Goal: Information Seeking & Learning: Understand process/instructions

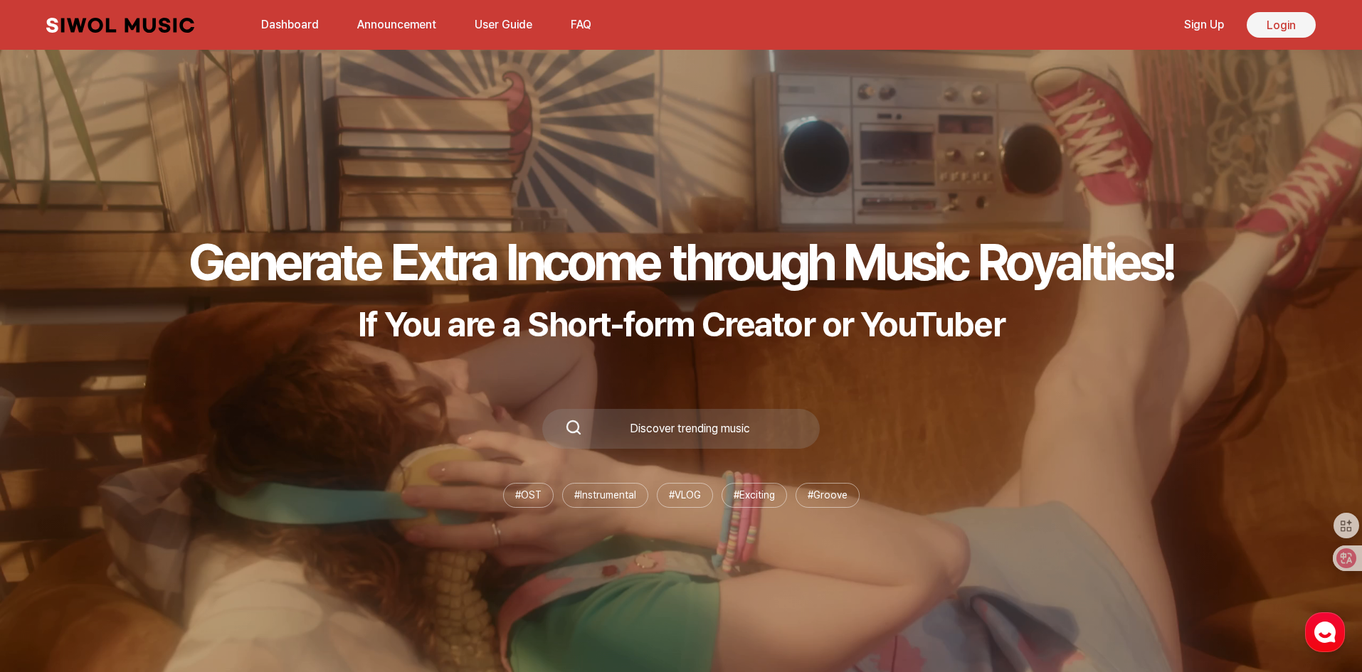
click at [1267, 28] on link "Login" at bounding box center [1280, 25] width 69 height 26
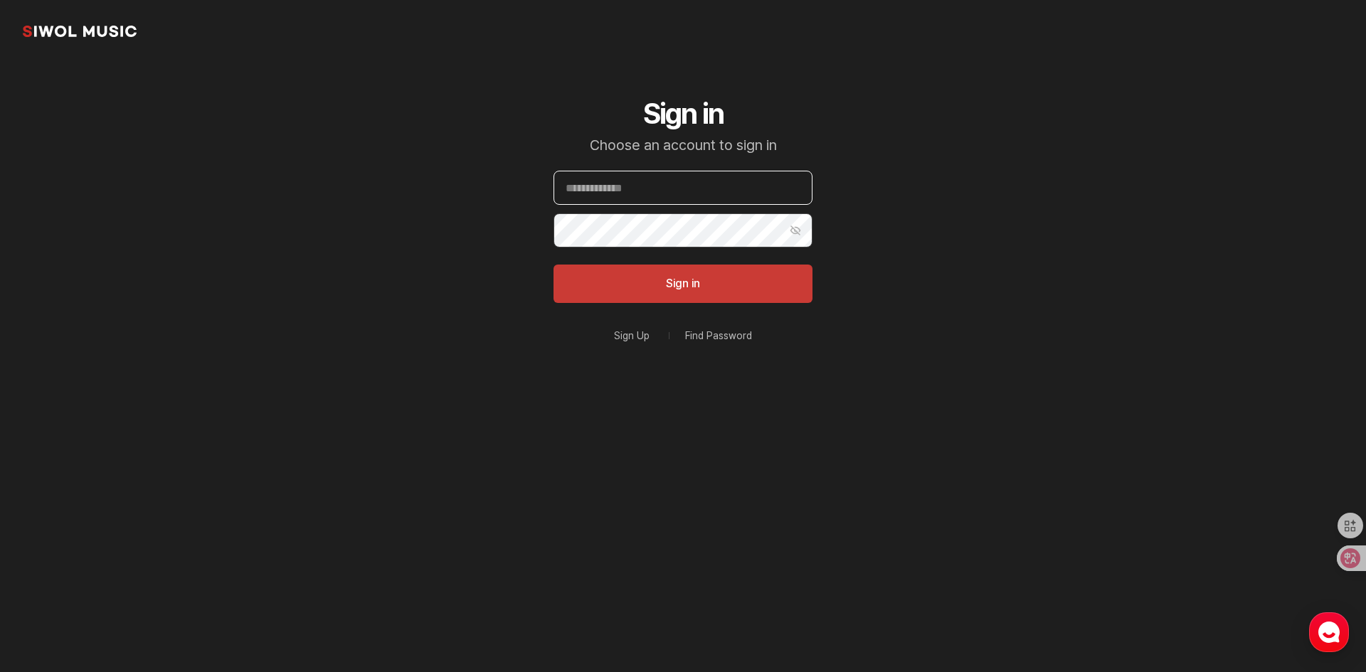
type input "**********"
click at [705, 284] on button "Sign in" at bounding box center [682, 284] width 259 height 38
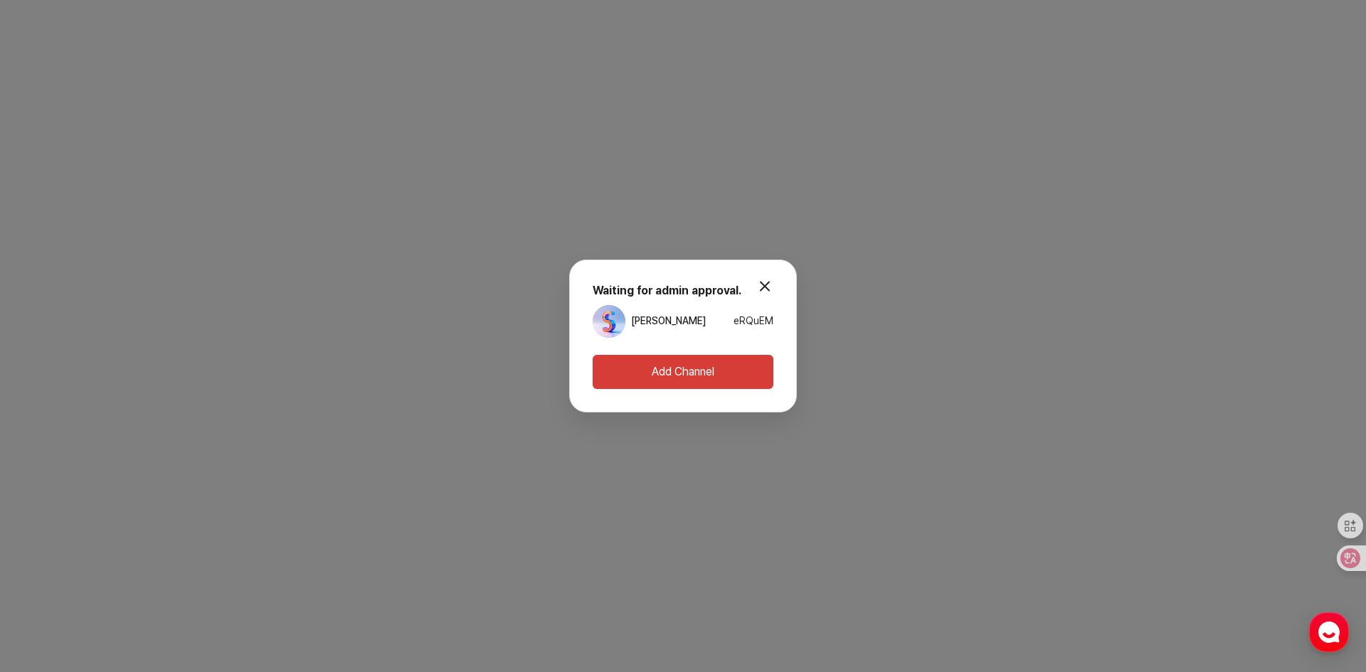
click at [764, 286] on button "modal.close" at bounding box center [764, 286] width 28 height 28
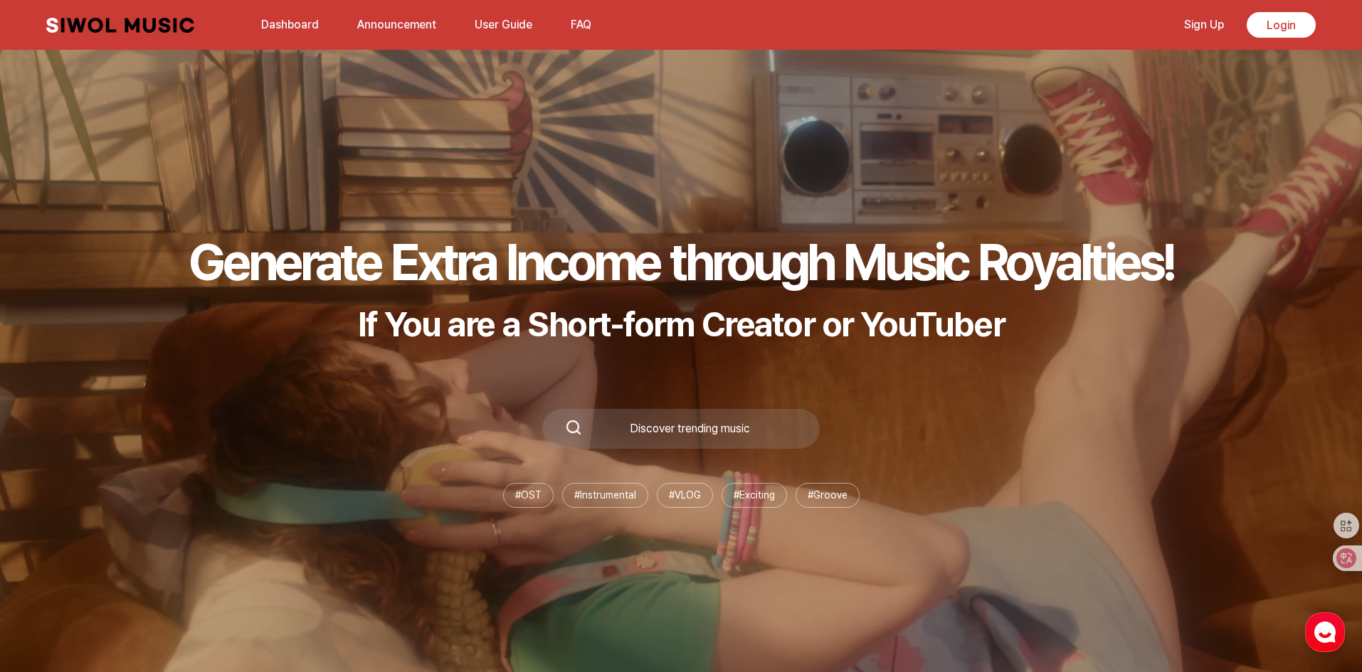
click at [1334, 633] on use "button" at bounding box center [1324, 632] width 21 height 21
click at [584, 26] on button "FAQ" at bounding box center [581, 25] width 38 height 34
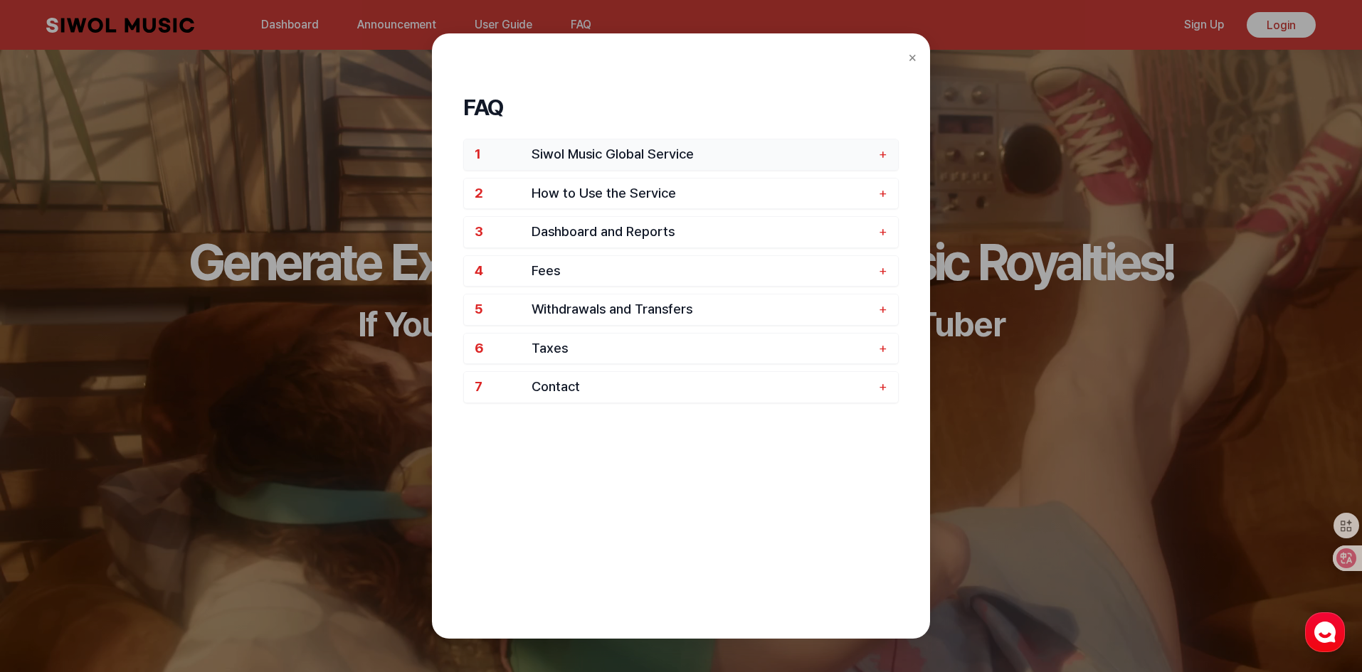
click at [843, 150] on span "Siwol Music Global Service" at bounding box center [701, 155] width 340 height 16
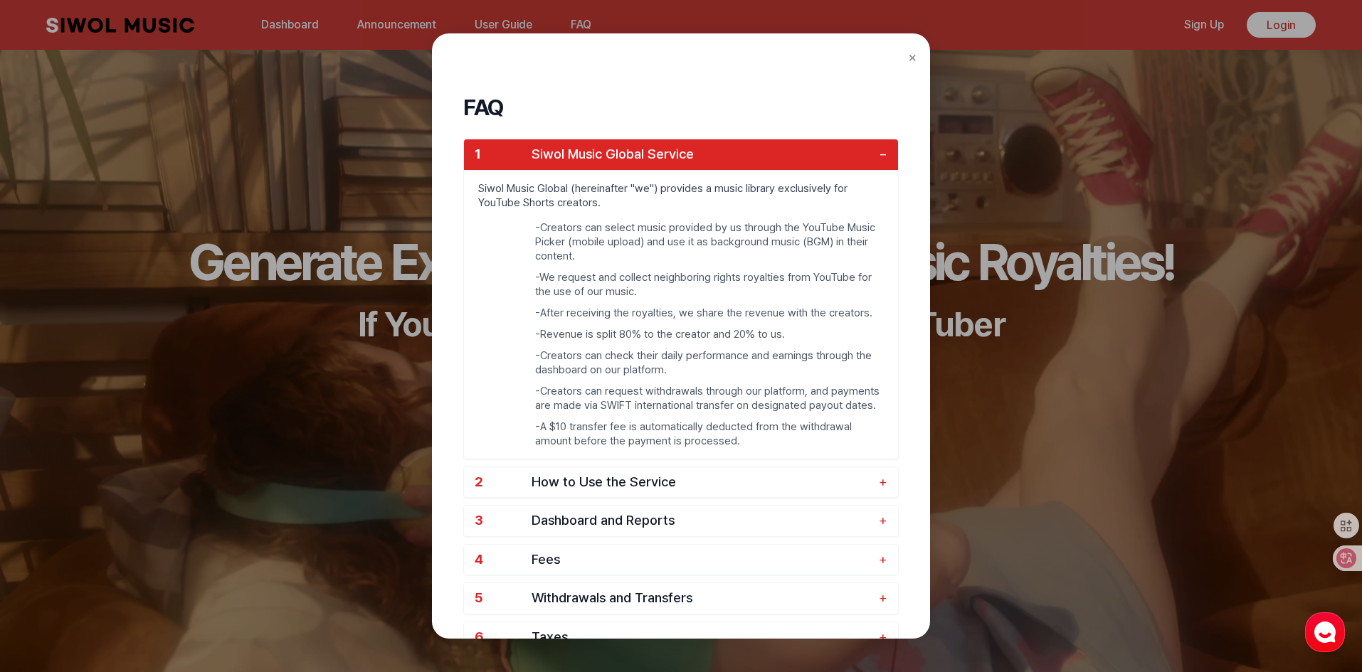
click at [843, 150] on span "Siwol Music Global Service" at bounding box center [701, 155] width 340 height 16
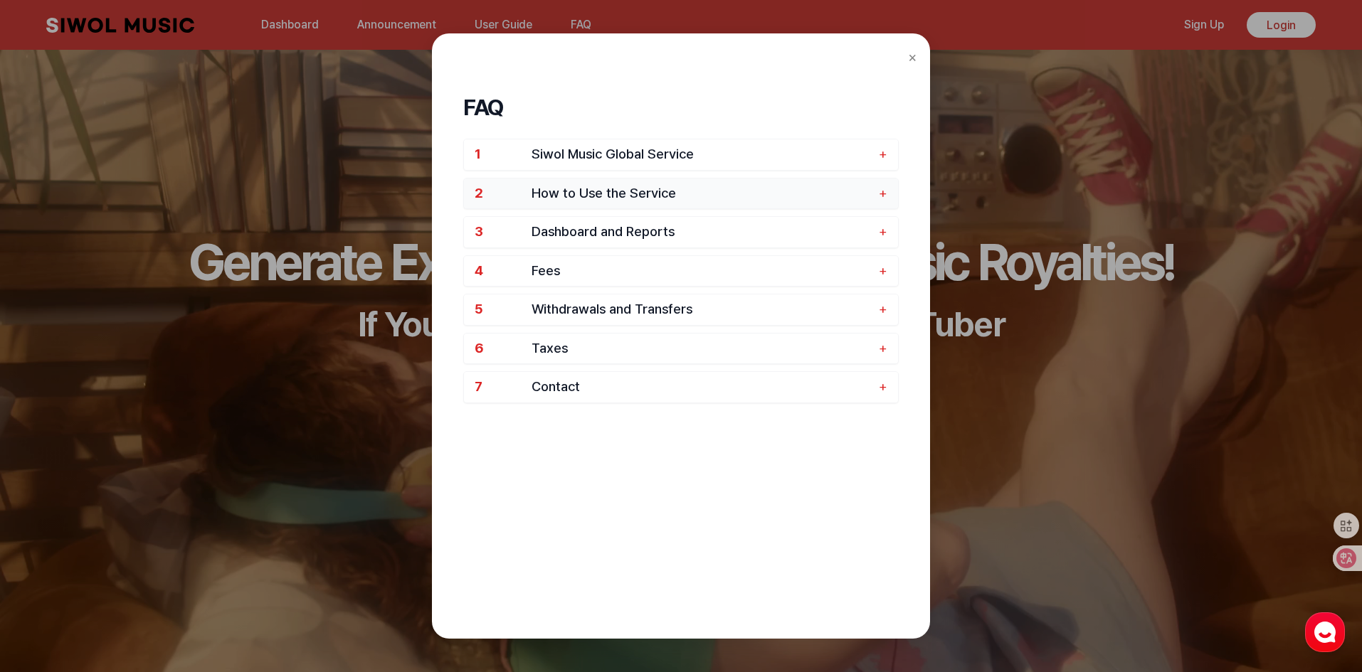
click at [839, 197] on span "How to Use the Service" at bounding box center [701, 194] width 340 height 16
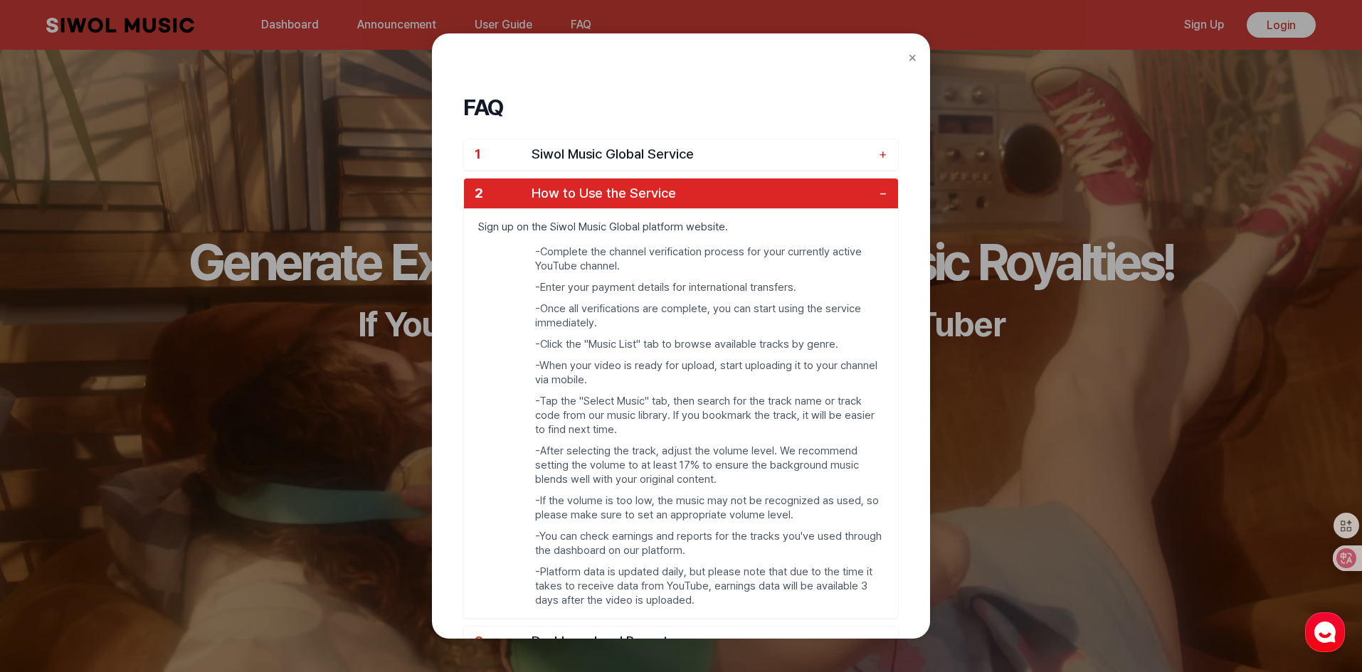
click at [839, 197] on span "How to Use the Service" at bounding box center [701, 194] width 340 height 16
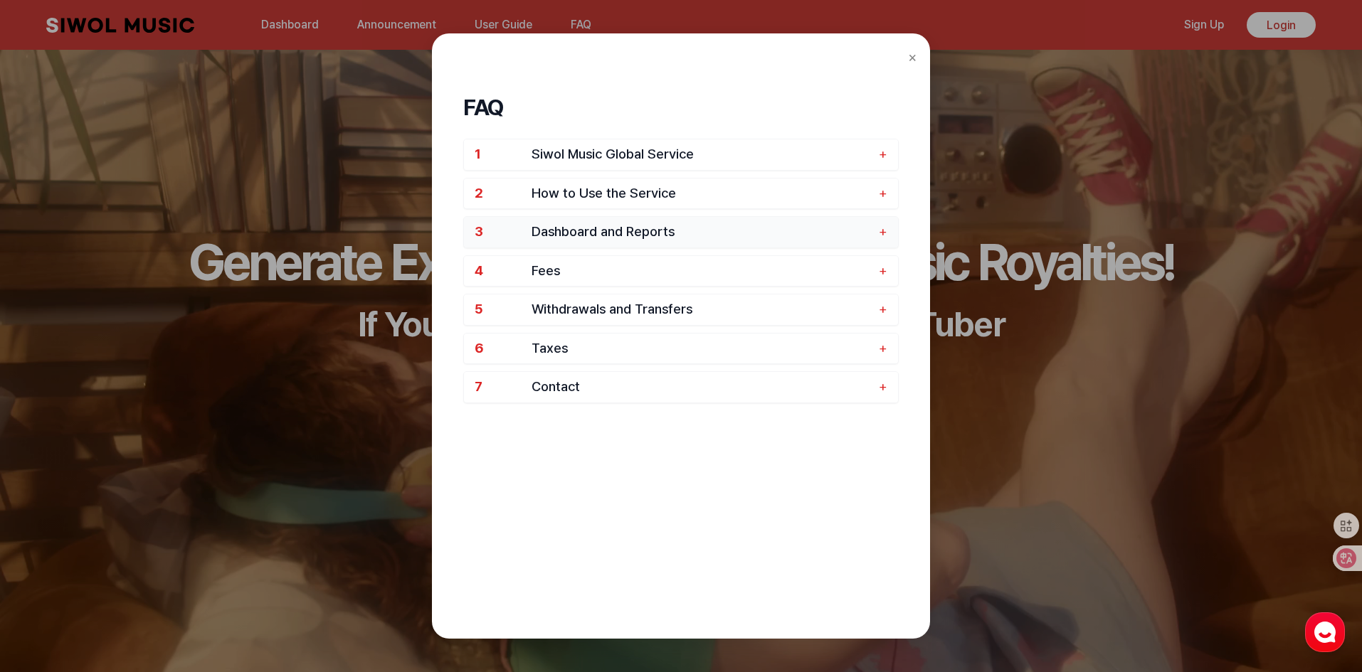
click at [831, 228] on span "Dashboard and Reports" at bounding box center [701, 232] width 340 height 16
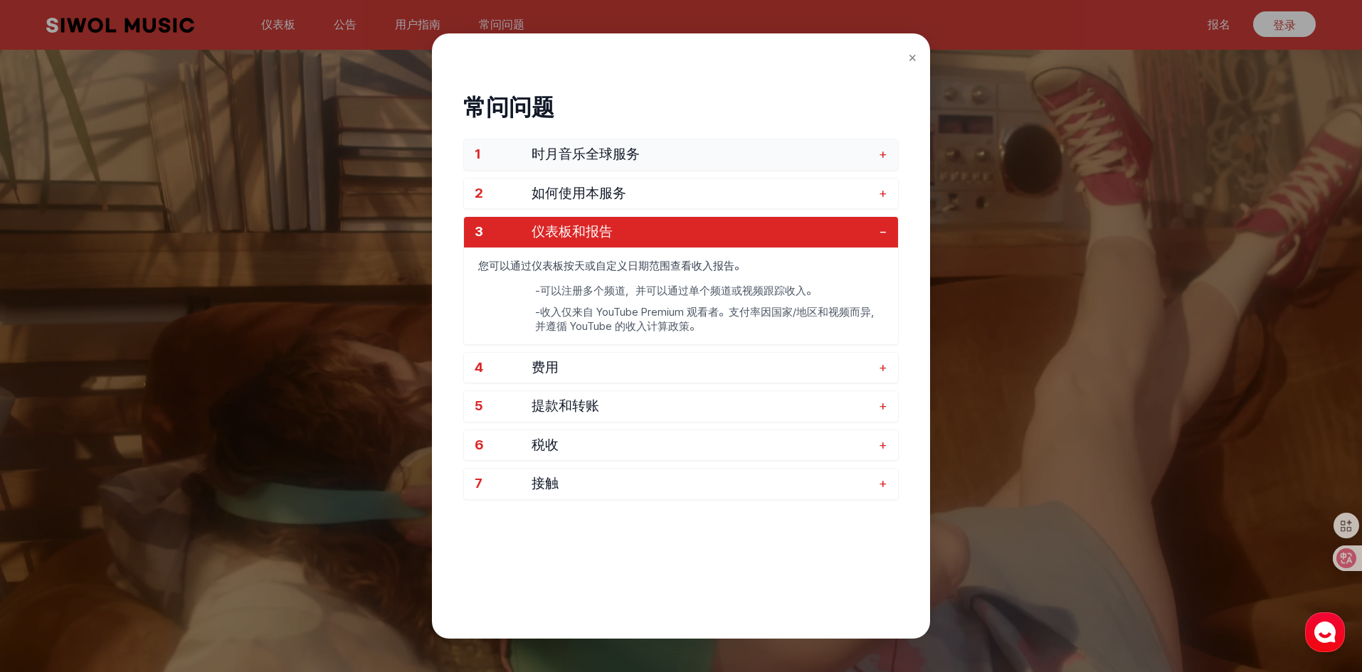
click at [886, 154] on font "+" at bounding box center [883, 154] width 9 height 16
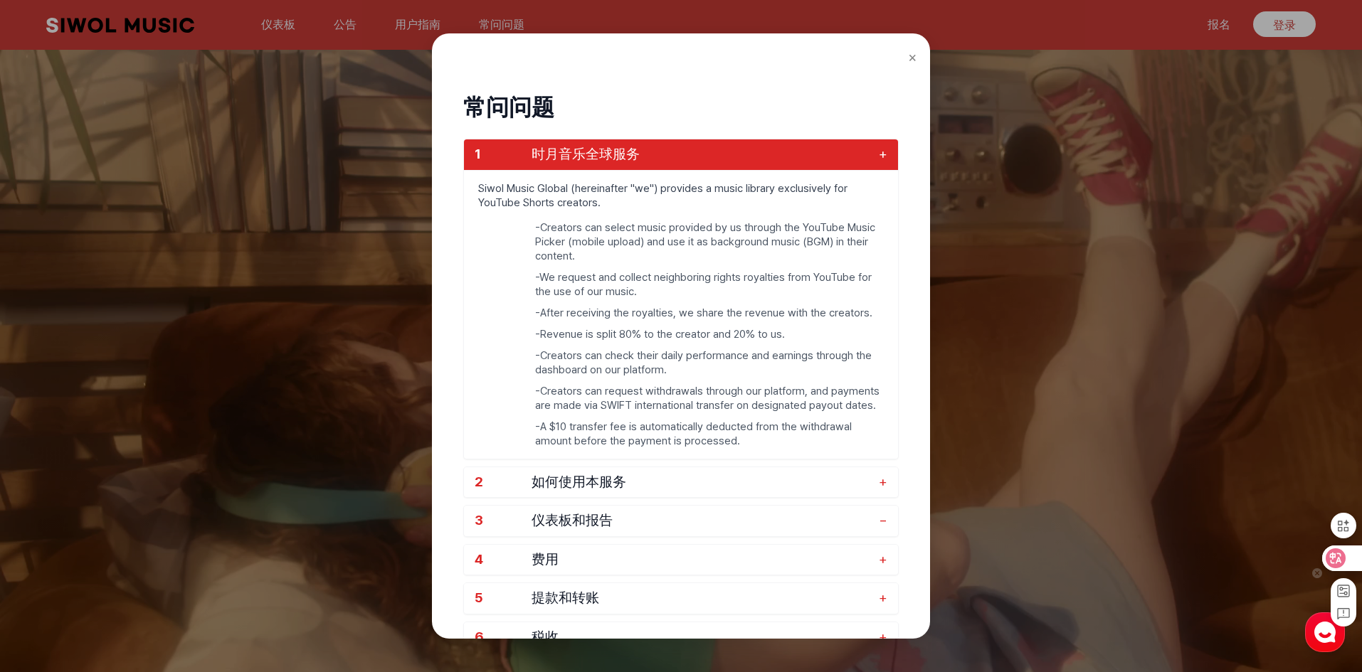
click at [1339, 561] on icon at bounding box center [1336, 558] width 12 height 11
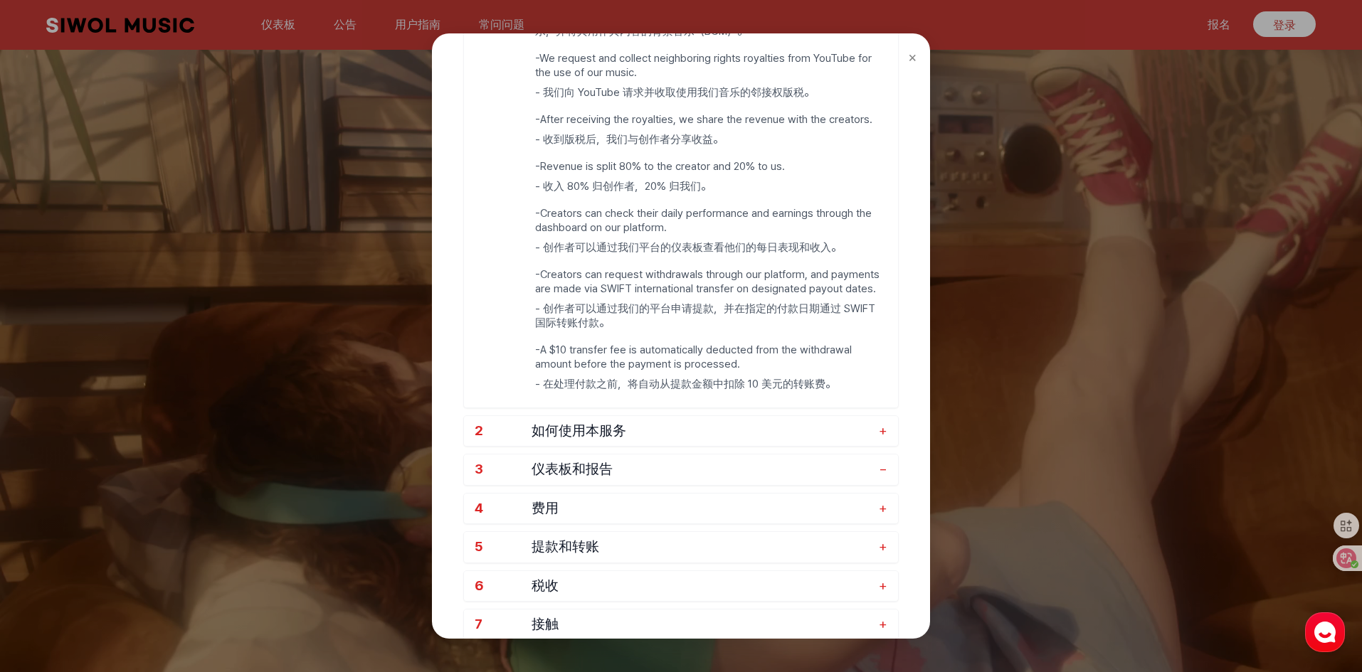
scroll to position [356, 0]
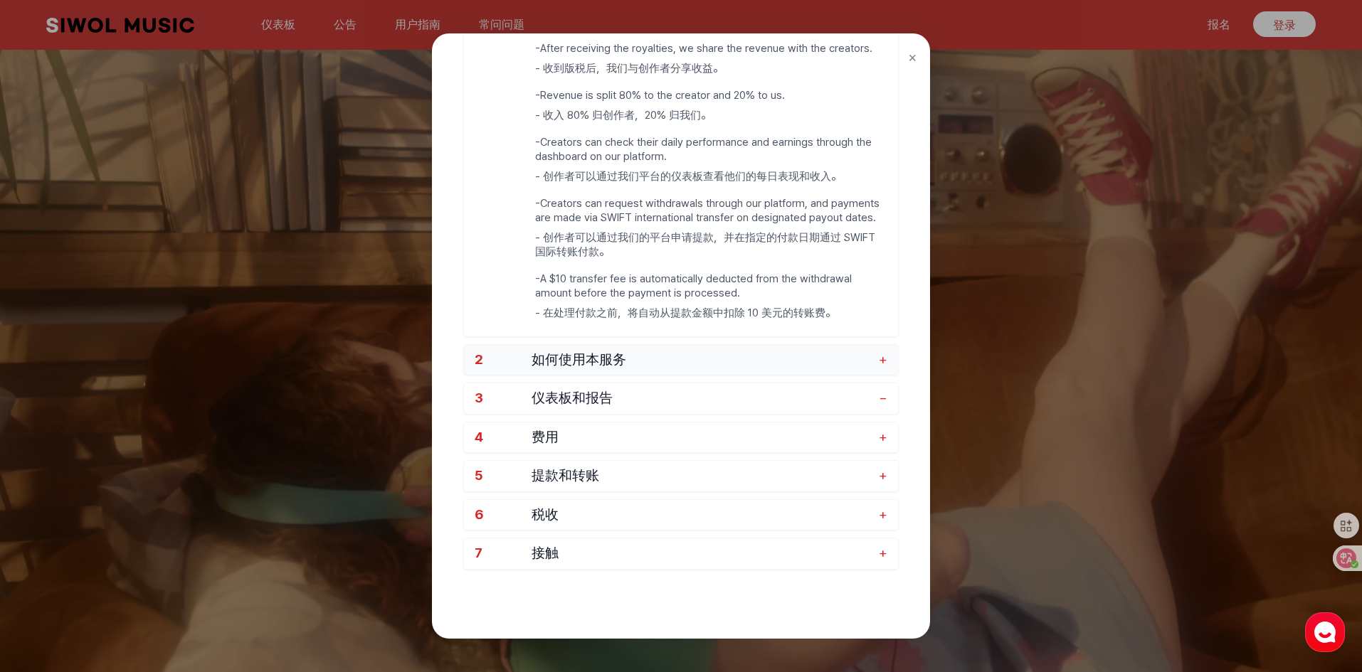
click at [884, 359] on font "+" at bounding box center [883, 359] width 9 height 16
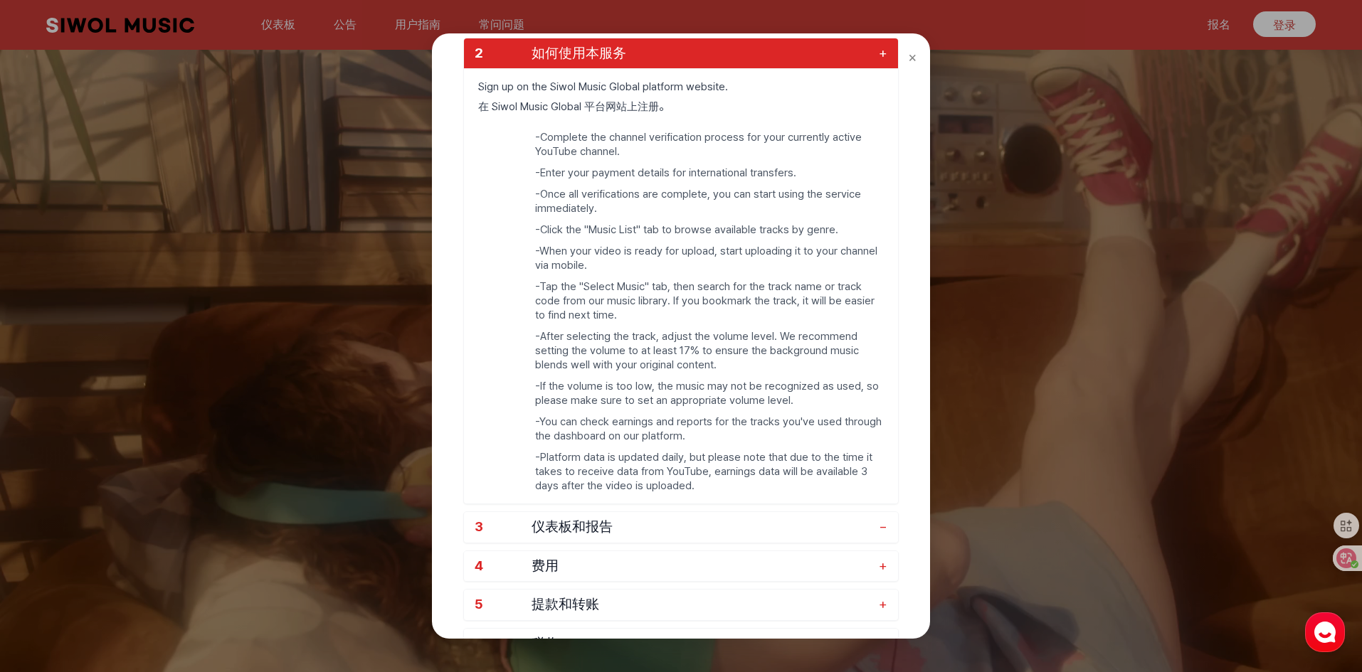
scroll to position [139, 0]
